Goal: Check status: Check status

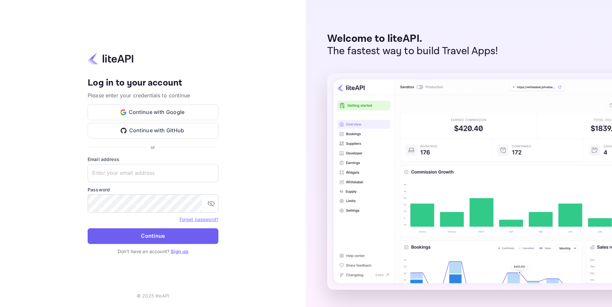
type input "[EMAIL_ADDRESS][DOMAIN_NAME]"
click at [149, 236] on button "Continue" at bounding box center [153, 237] width 131 height 16
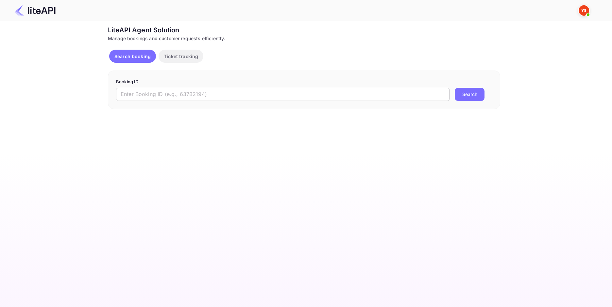
drag, startPoint x: 185, startPoint y: 93, endPoint x: 187, endPoint y: 95, distance: 3.5
click at [185, 93] on input "text" at bounding box center [283, 94] width 334 height 13
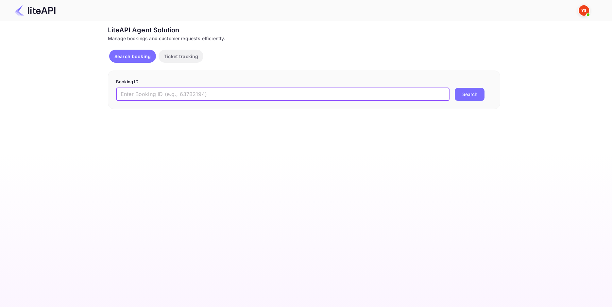
paste input "8858273"
type input "8858273"
click at [463, 94] on button "Search" at bounding box center [470, 94] width 30 height 13
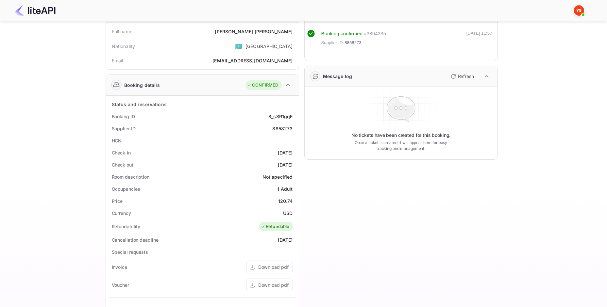
scroll to position [43, 0]
click at [279, 117] on div "8_sSR1gqE" at bounding box center [281, 116] width 24 height 7
copy div "8_sSR1gqE"
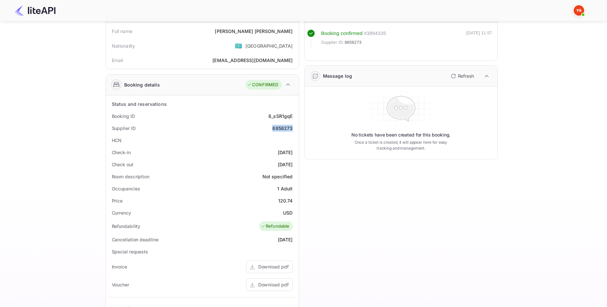
drag, startPoint x: 272, startPoint y: 128, endPoint x: 292, endPoint y: 129, distance: 20.0
click at [292, 129] on div "Supplier ID 8858273" at bounding box center [203, 128] width 188 height 12
copy div "8858273"
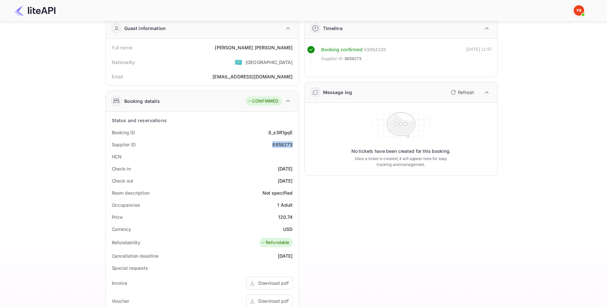
scroll to position [0, 0]
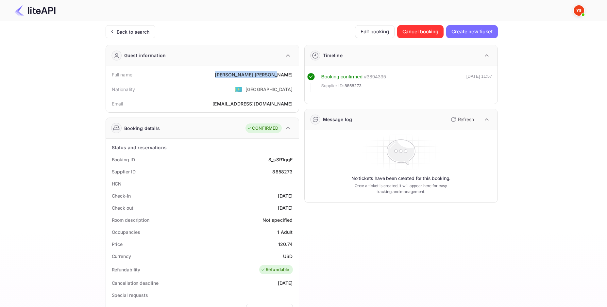
drag, startPoint x: 282, startPoint y: 74, endPoint x: 294, endPoint y: 74, distance: 12.1
click at [294, 74] on div "Full name Elena Nazarova" at bounding box center [203, 75] width 188 height 12
copy div "Elena Nazarova"
drag, startPoint x: 279, startPoint y: 244, endPoint x: 298, endPoint y: 244, distance: 19.6
click at [298, 244] on div "Status and reservations Booking ID 8_sSR1gqE Supplier ID 8858273 HCN Check-in 2…" at bounding box center [202, 301] width 193 height 324
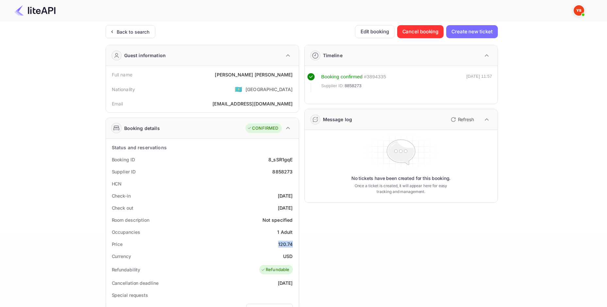
copy div "120.74"
click at [135, 32] on div "Back to search" at bounding box center [133, 31] width 33 height 7
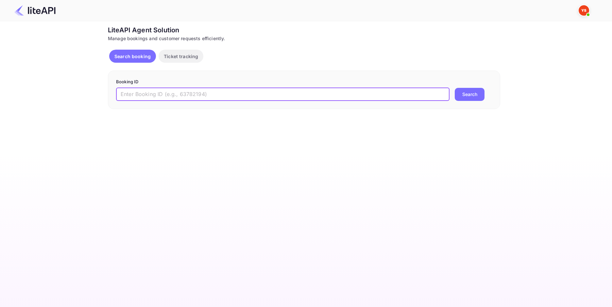
click at [148, 96] on input "text" at bounding box center [283, 94] width 334 height 13
paste input "8510210"
type input "8510210"
drag, startPoint x: 480, startPoint y: 97, endPoint x: 471, endPoint y: 95, distance: 8.9
click at [479, 97] on button "Search" at bounding box center [470, 94] width 30 height 13
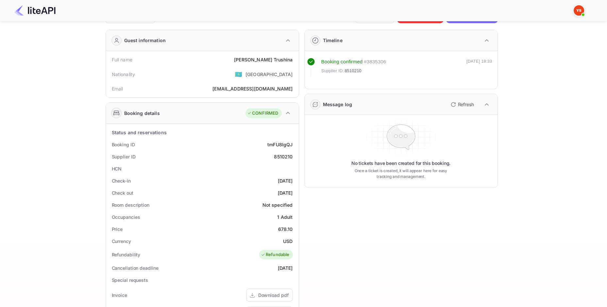
scroll to position [22, 0]
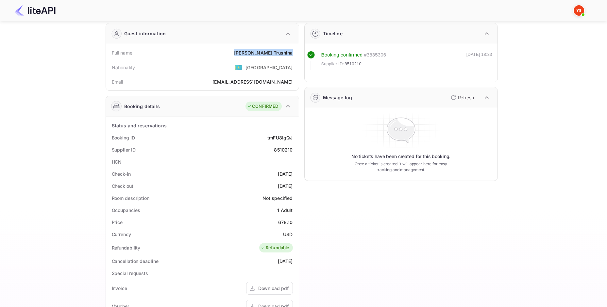
drag, startPoint x: 263, startPoint y: 51, endPoint x: 292, endPoint y: 51, distance: 28.5
click at [292, 51] on div "Irina Trushina" at bounding box center [263, 52] width 59 height 7
copy div "Irina Trushina"
drag, startPoint x: 275, startPoint y: 149, endPoint x: 293, endPoint y: 149, distance: 17.3
click at [293, 149] on div "8510210" at bounding box center [283, 150] width 19 height 7
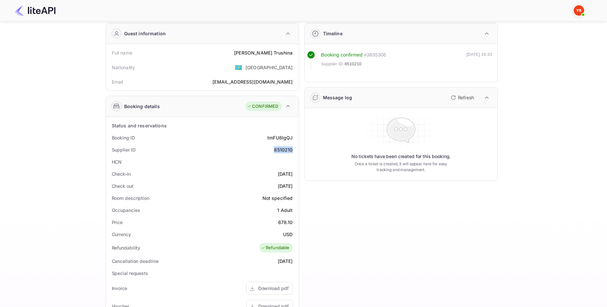
copy div "8510210"
drag, startPoint x: 279, startPoint y: 222, endPoint x: 297, endPoint y: 222, distance: 18.3
click at [297, 222] on div "Status and reservations Booking ID tmFU8IgQJ Supplier ID 8510210 HCN Check-in 2…" at bounding box center [202, 279] width 193 height 324
copy div "678.10"
